Goal: Task Accomplishment & Management: Manage account settings

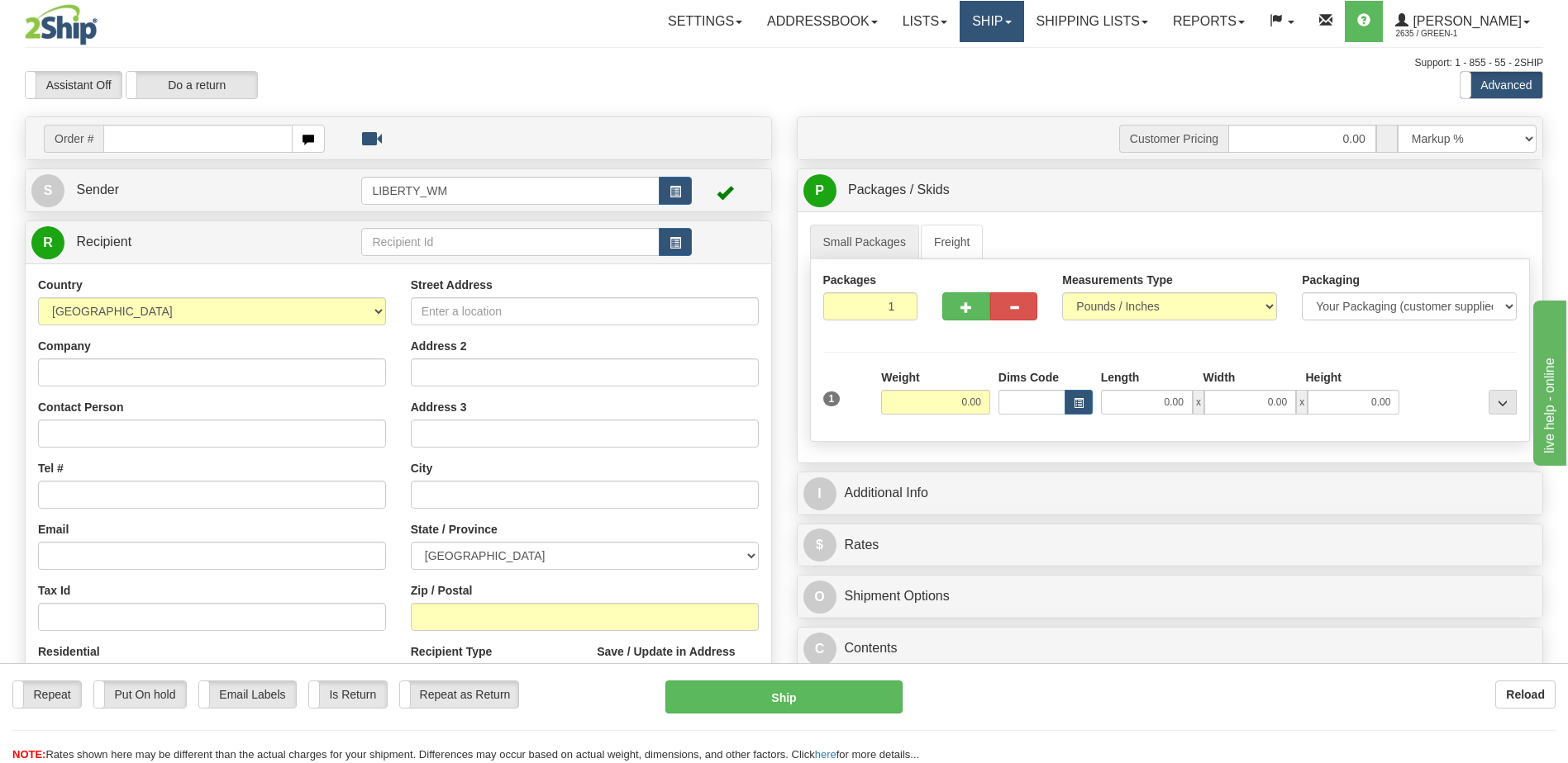
click at [1012, 17] on link "Ship" at bounding box center [991, 22] width 64 height 41
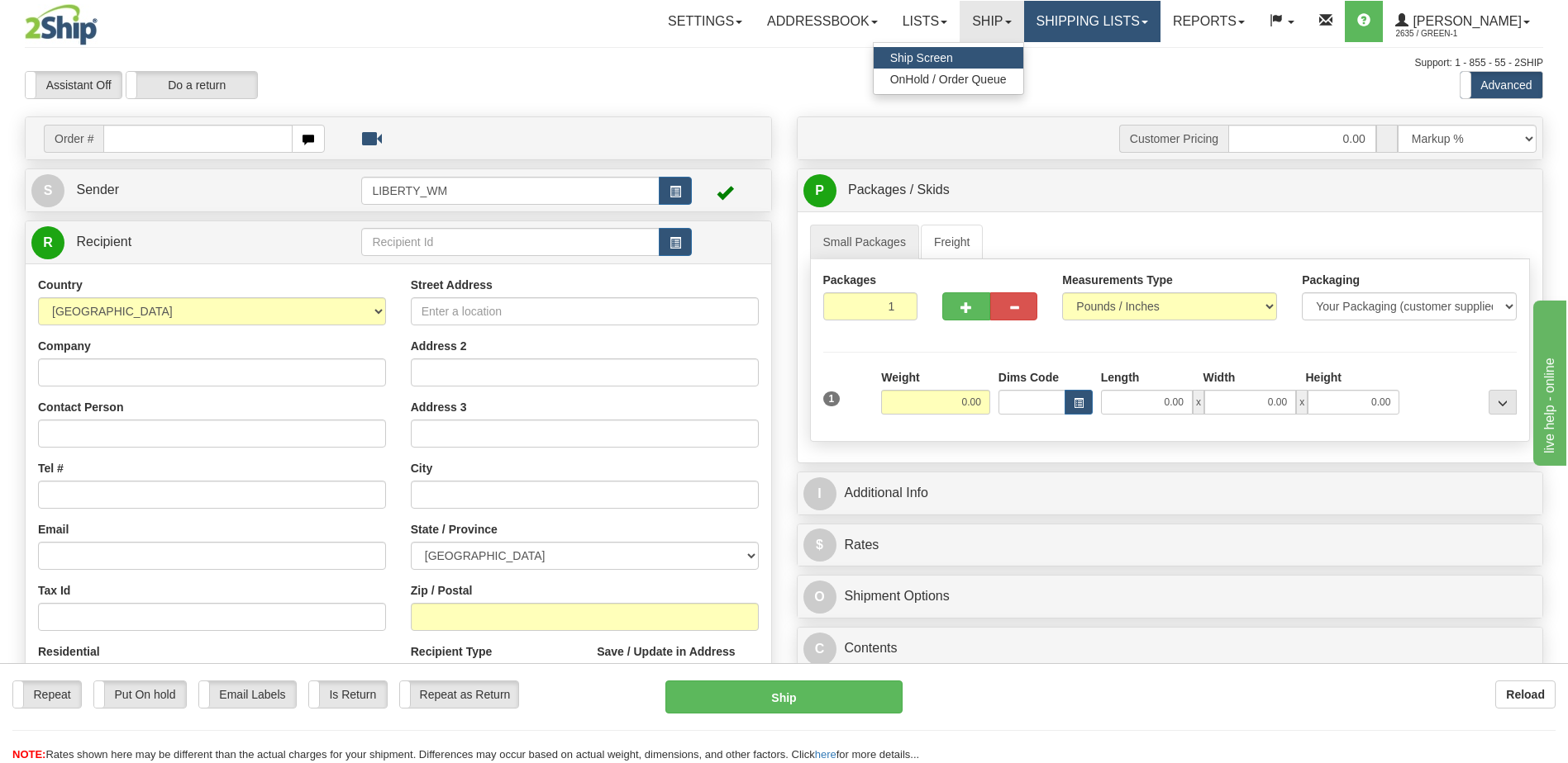
click at [1123, 27] on link "Shipping lists" at bounding box center [1092, 22] width 137 height 41
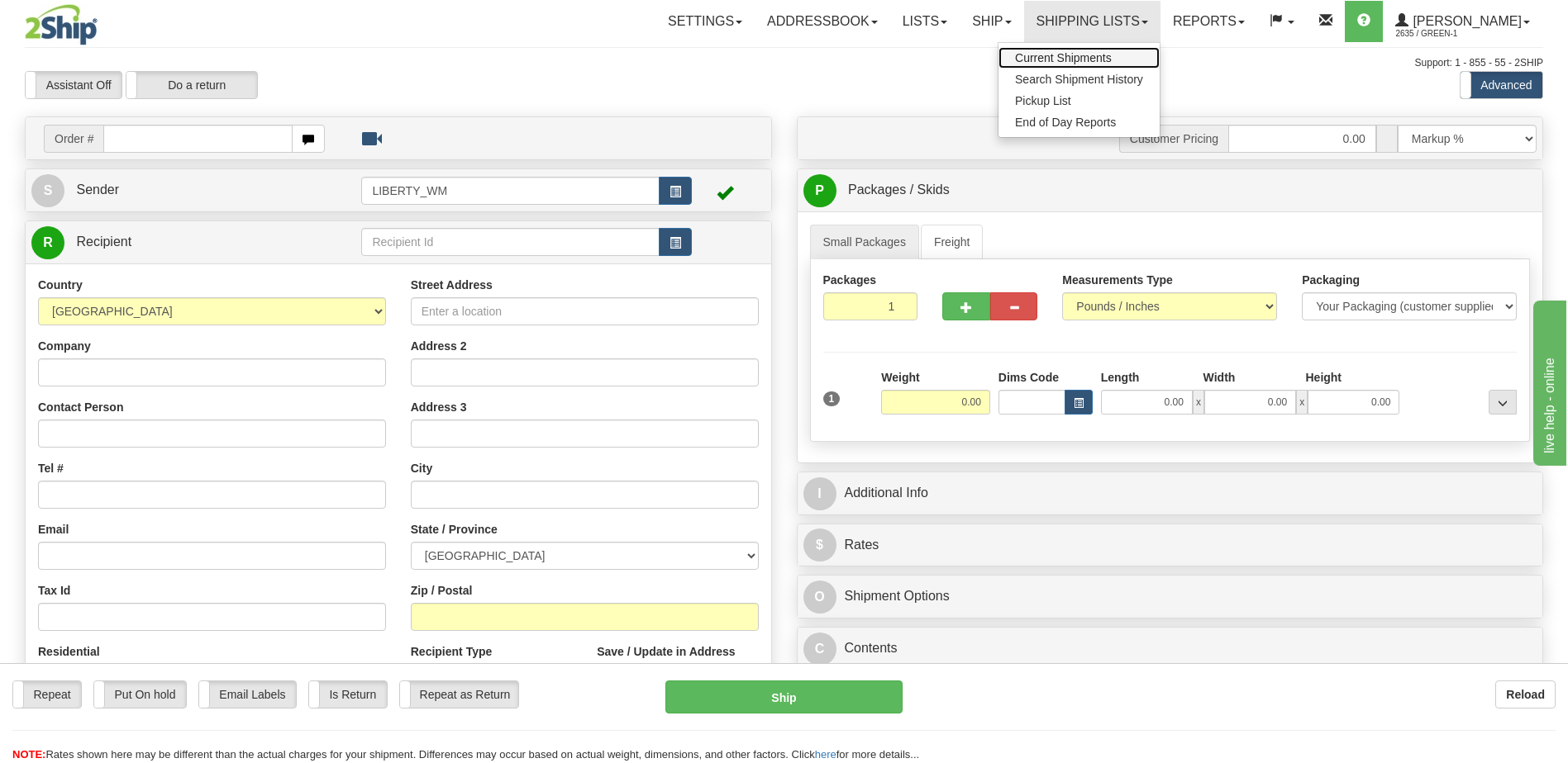
click at [1111, 57] on span "Current Shipments" at bounding box center [1064, 58] width 97 height 13
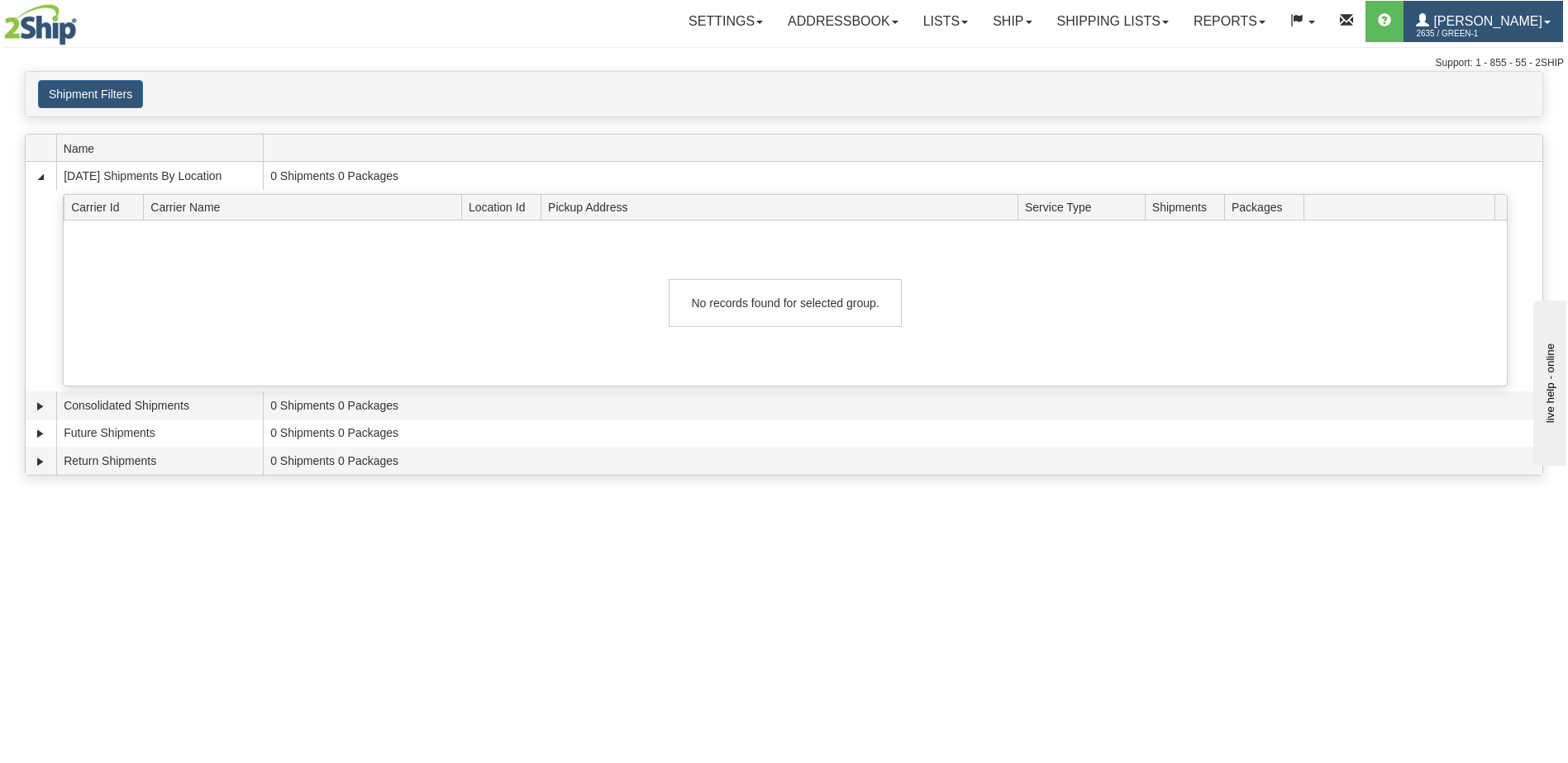
click at [1528, 24] on link "JD Smith 2635 / Green-1" at bounding box center [1483, 22] width 159 height 41
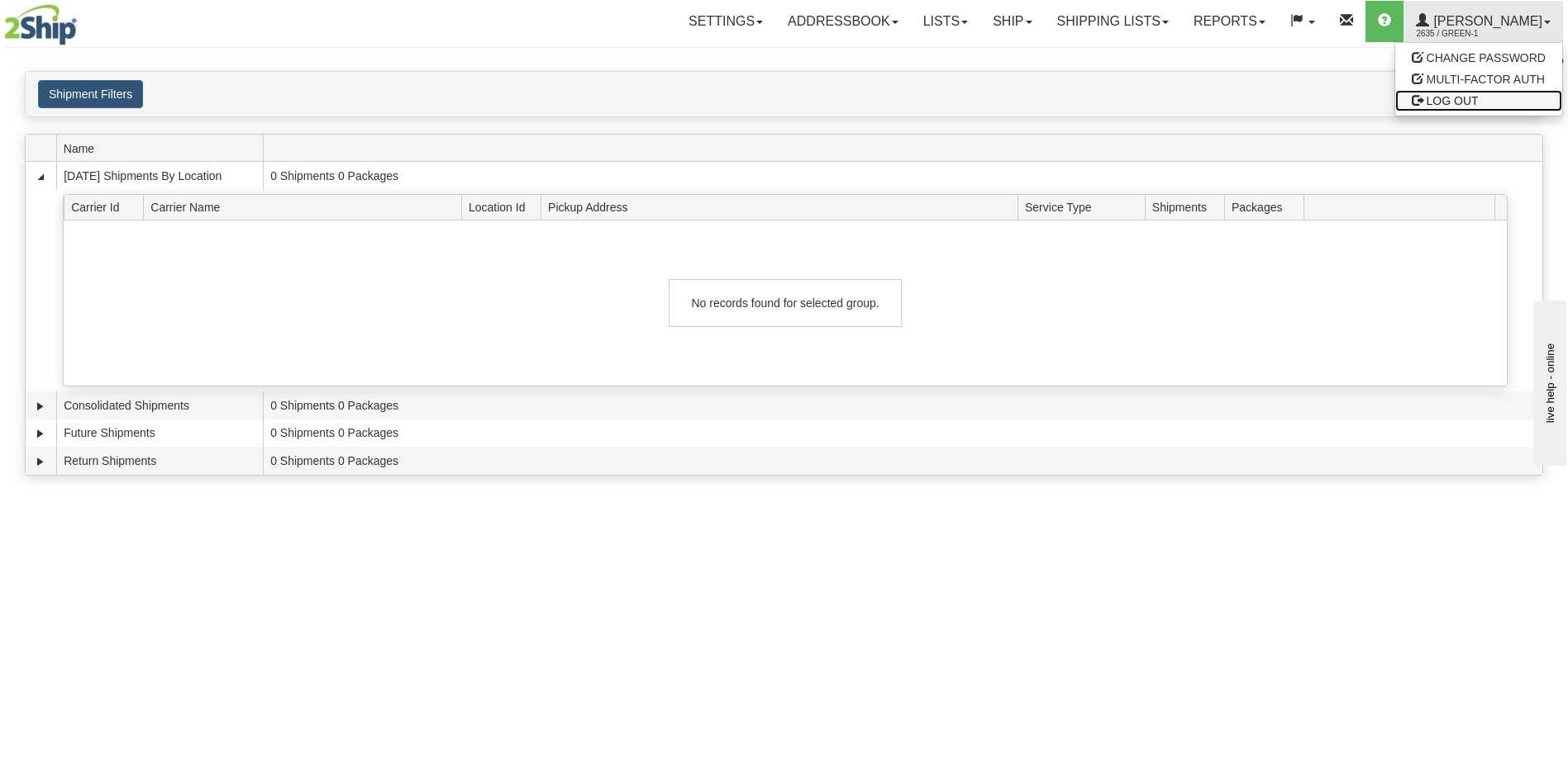
click at [1455, 104] on span "LOG OUT" at bounding box center [1453, 101] width 52 height 13
